Goal: Task Accomplishment & Management: Manage account settings

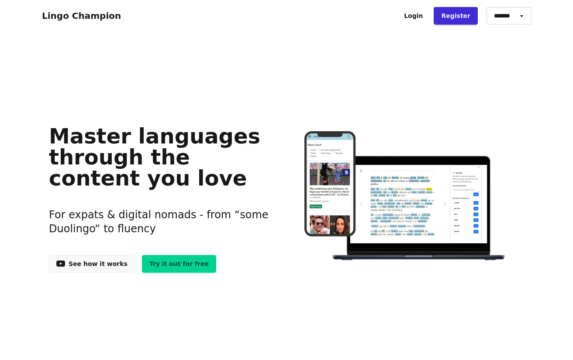
click at [420, 14] on link "Login" at bounding box center [414, 15] width 34 height 17
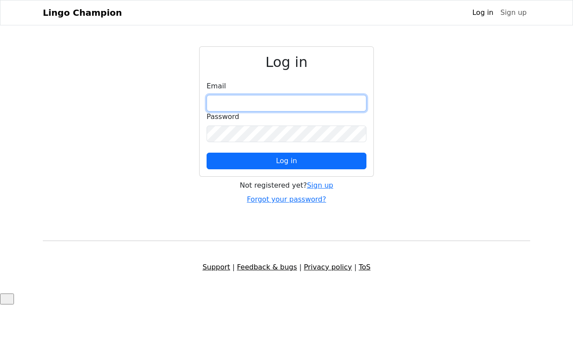
click at [292, 102] on input "email" at bounding box center [287, 103] width 160 height 17
click at [142, 76] on div "Log in Email Password Log in Not registered yet? Sign up Forgot your password?" at bounding box center [287, 125] width 498 height 158
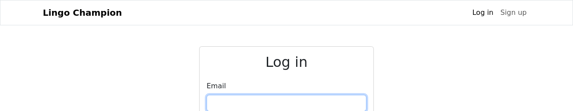
click at [255, 100] on input "email" at bounding box center [287, 103] width 160 height 17
type input "**********"
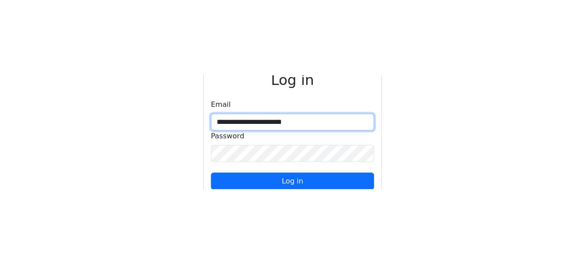
scroll to position [63, 0]
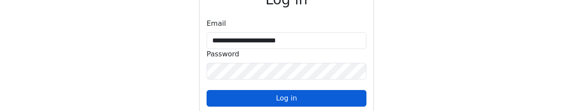
click at [271, 96] on button "Log in" at bounding box center [287, 98] width 160 height 17
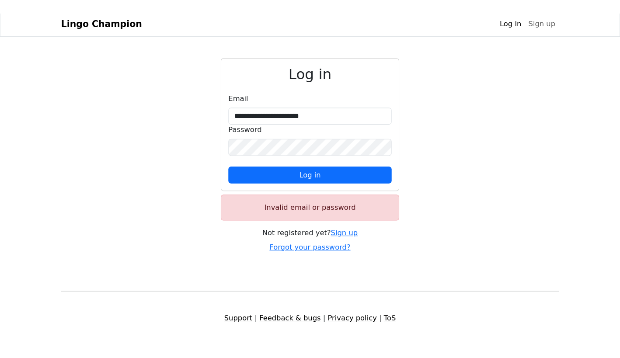
scroll to position [0, 0]
